Goal: Find contact information: Find contact information

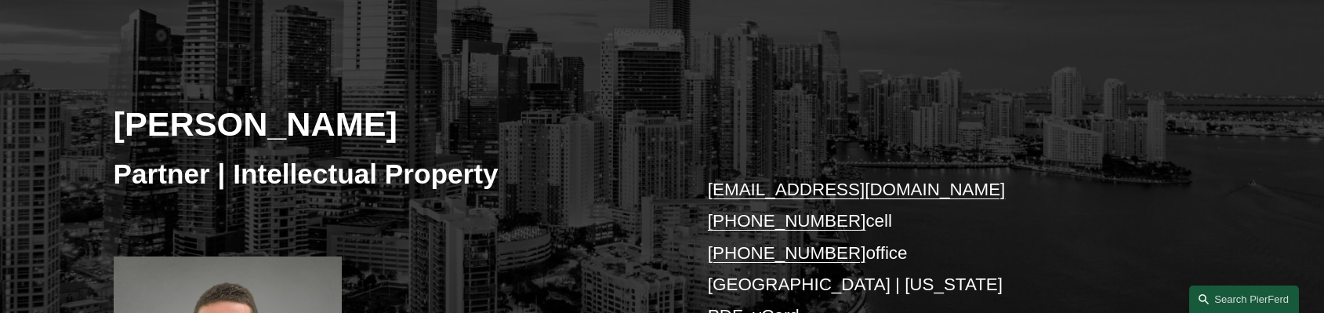
scroll to position [194, 0]
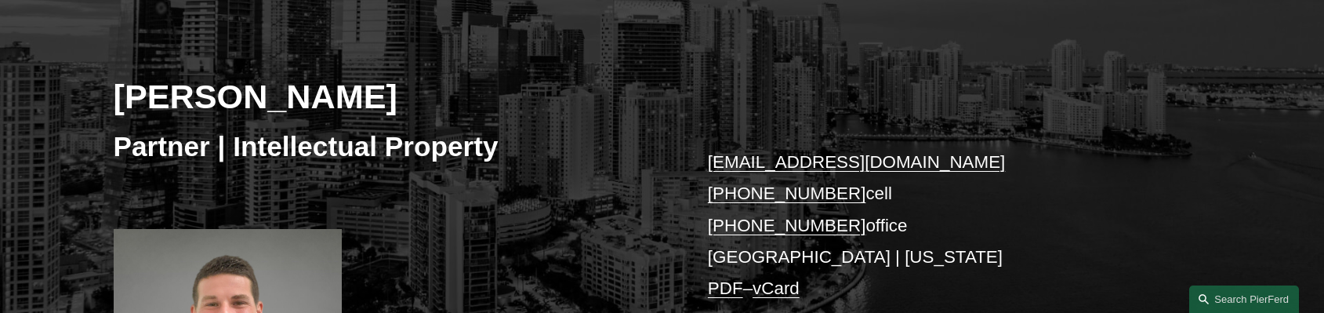
click at [1323, 85] on div "[PERSON_NAME] Partner | Intellectual Property [EMAIL_ADDRESS][DOMAIN_NAME] [PHO…" at bounding box center [662, 205] width 1324 height 448
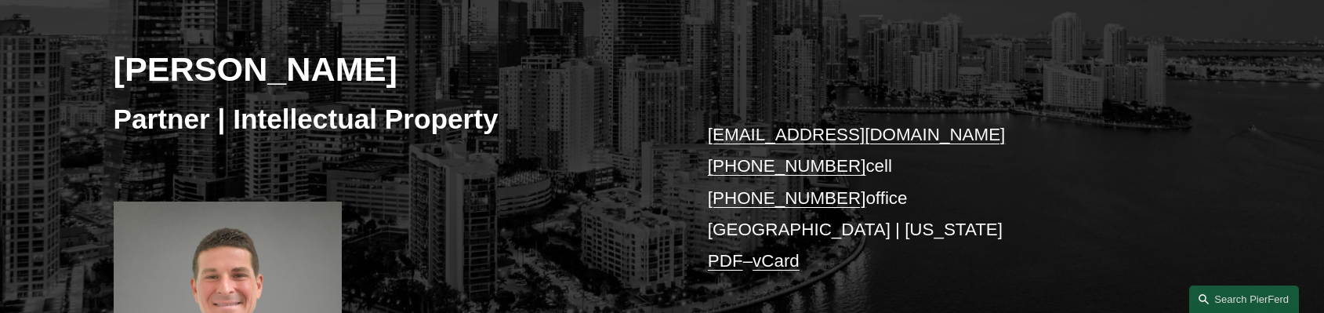
scroll to position [226, 0]
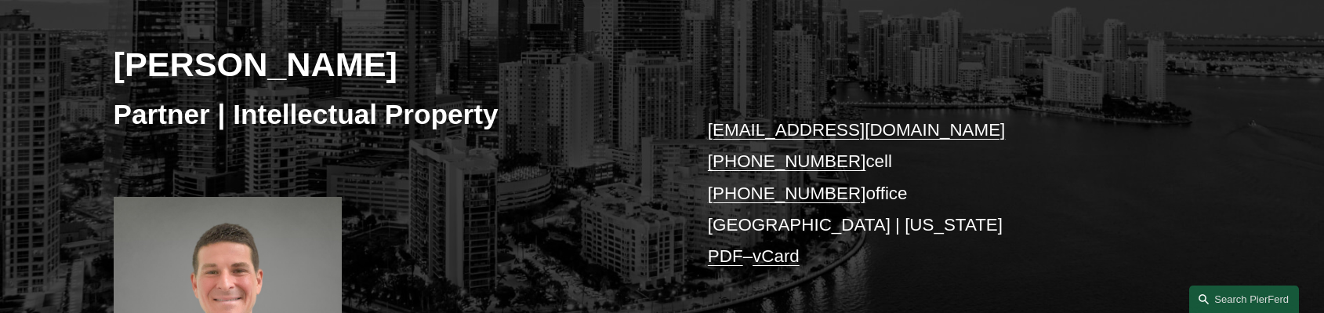
click at [727, 223] on p "[EMAIL_ADDRESS][DOMAIN_NAME] [PHONE_NUMBER] cell [PHONE_NUMBER] office [GEOGRAP…" at bounding box center [936, 193] width 457 height 158
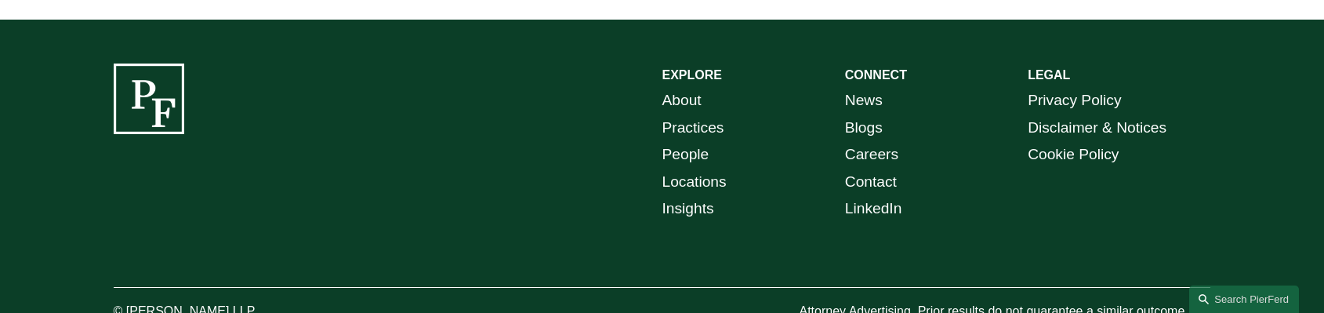
scroll to position [1314, 0]
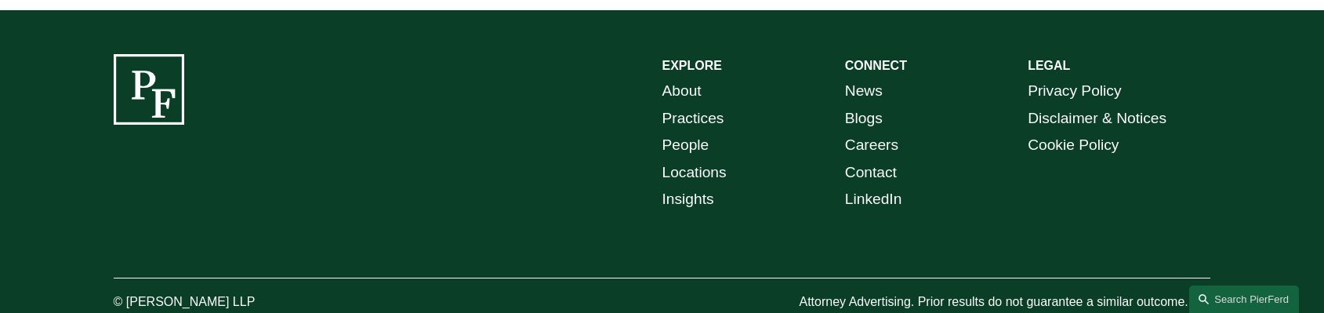
click at [689, 176] on link "Locations" at bounding box center [694, 172] width 64 height 27
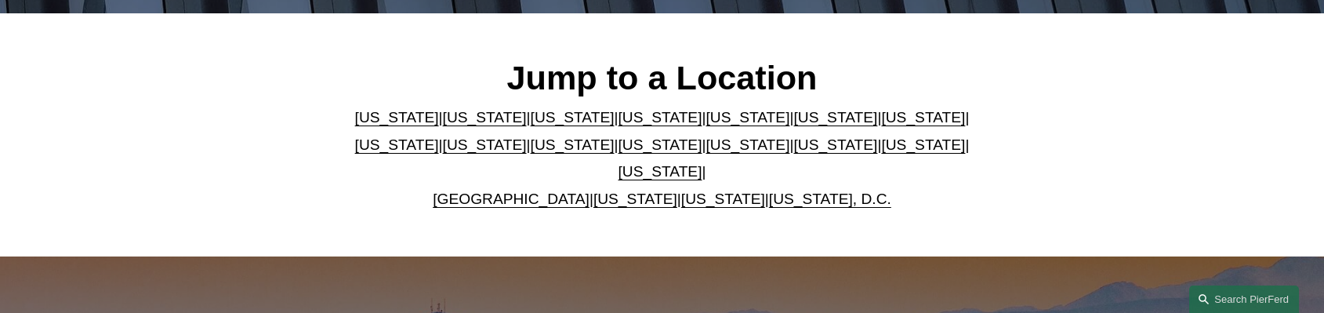
scroll to position [466, 0]
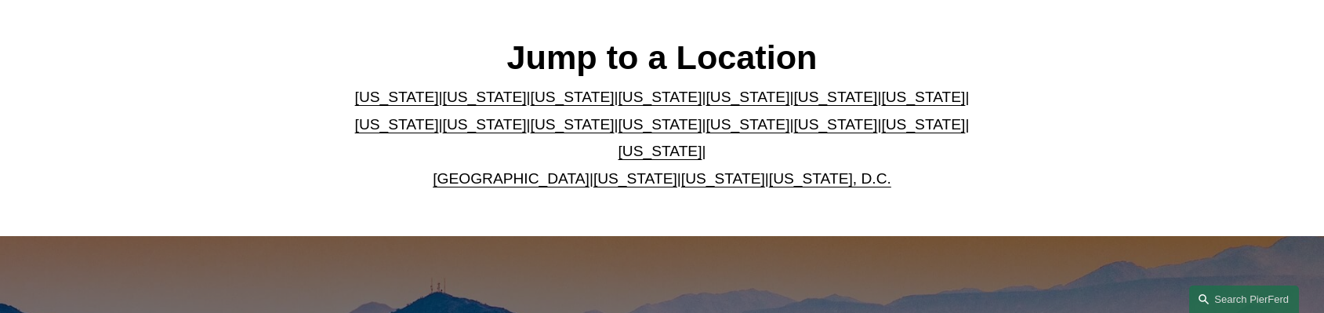
click at [706, 104] on link "[US_STATE]" at bounding box center [748, 97] width 84 height 16
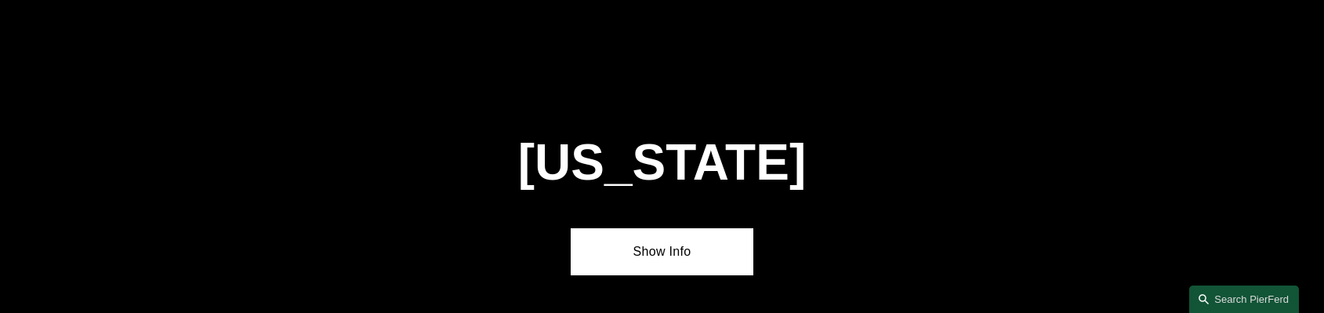
scroll to position [2010, 0]
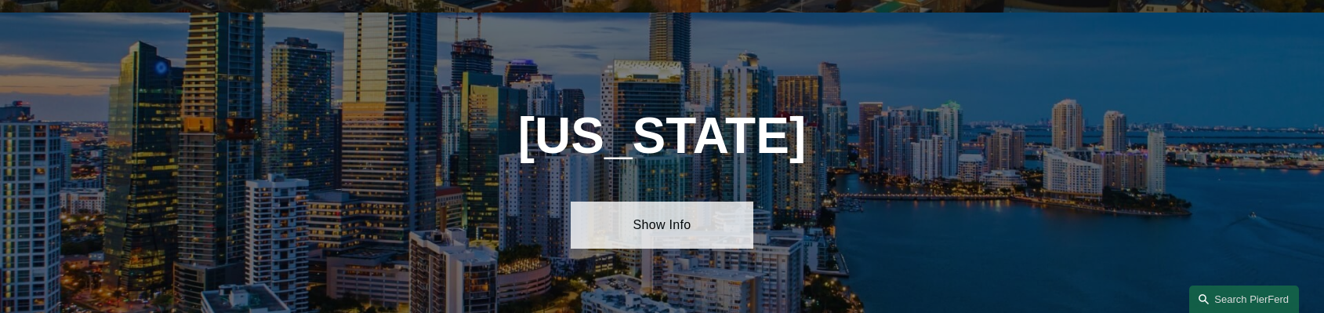
click at [662, 203] on link "Show Info" at bounding box center [662, 224] width 183 height 47
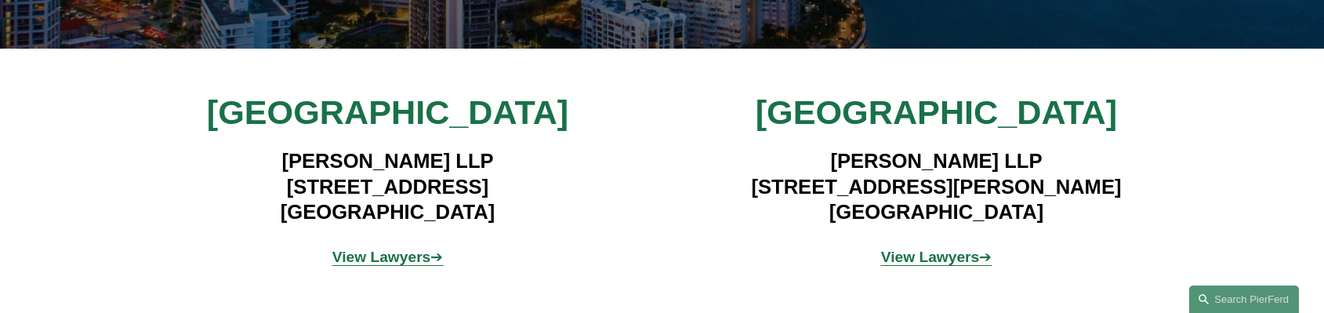
scroll to position [2326, 0]
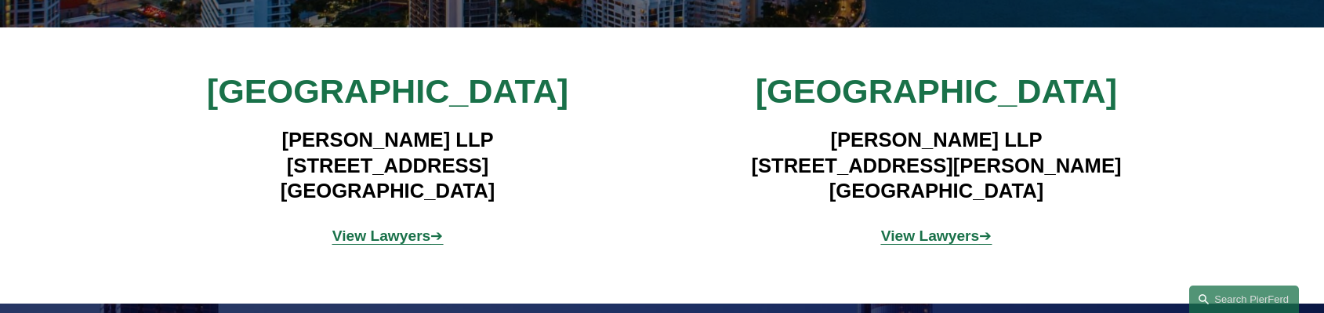
drag, startPoint x: 230, startPoint y: 158, endPoint x: 419, endPoint y: 158, distance: 188.9
click at [419, 158] on h4 "Pierson Ferdinand LLP 333 SE 2nd Avenue, Suite 2000 Miami, FL 33131" at bounding box center [387, 165] width 457 height 76
copy h4 "333 SE 2nd Avenue"
